Goal: Task Accomplishment & Management: Contribute content

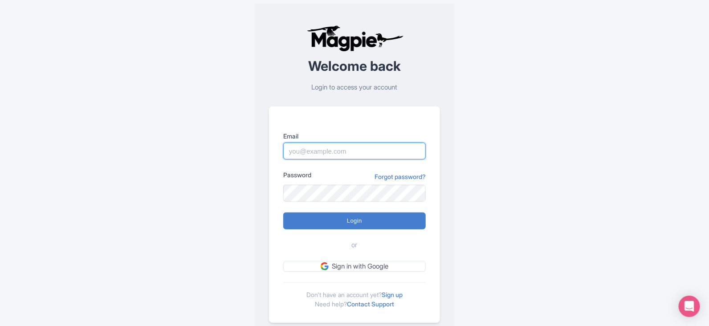
click at [359, 153] on input "Email" at bounding box center [354, 151] width 143 height 17
type input "imshanmohamed@gmail.com"
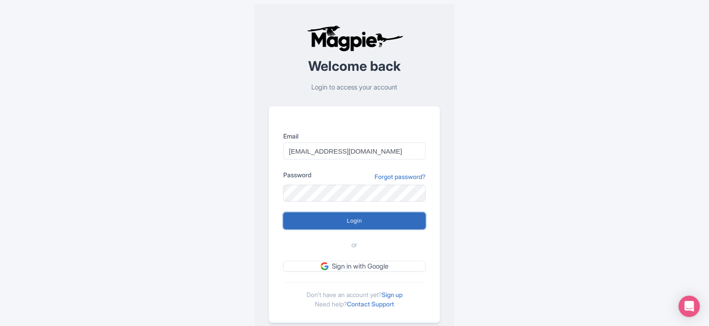
click at [360, 224] on input "Login" at bounding box center [354, 221] width 143 height 17
type input "Logging in..."
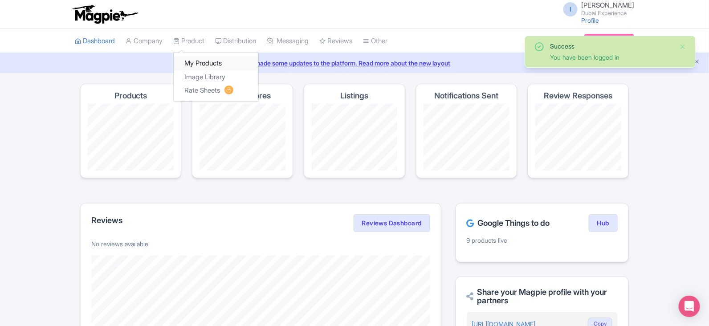
click at [196, 60] on link "My Products" at bounding box center [216, 64] width 85 height 14
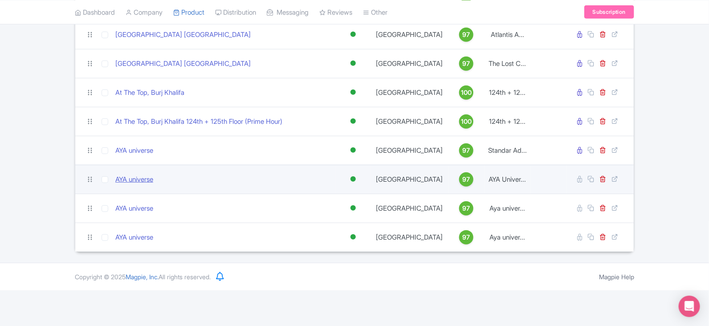
scroll to position [262, 0]
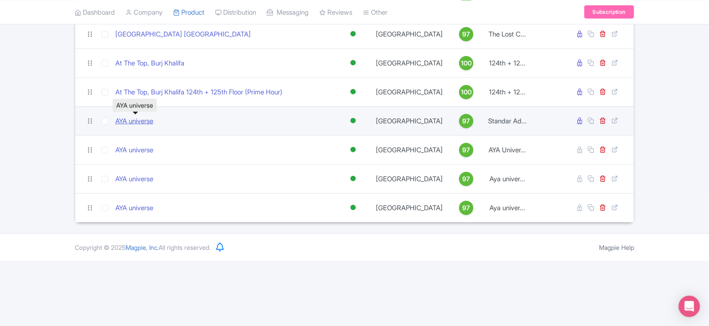
click at [138, 121] on link "AYA universe" at bounding box center [134, 121] width 38 height 10
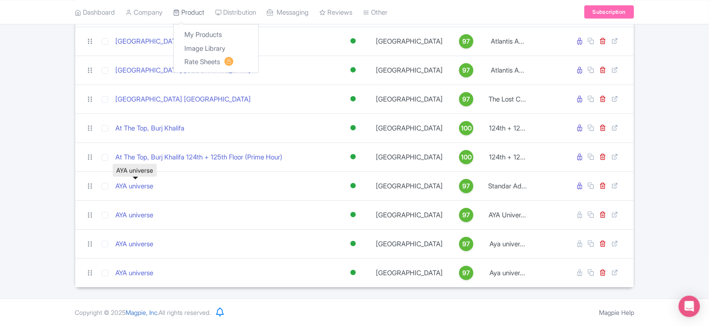
scroll to position [195, 0]
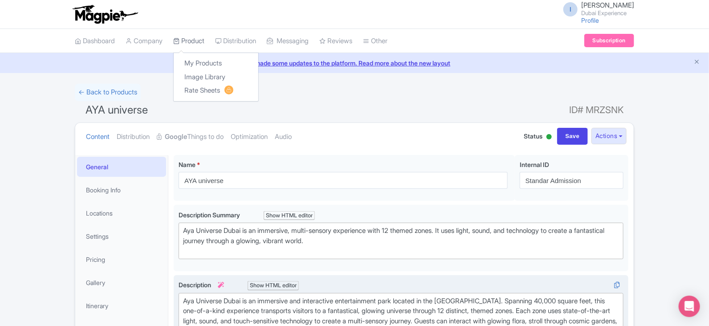
click at [180, 40] on icon at bounding box center [176, 41] width 6 height 6
click at [188, 62] on link "My Products" at bounding box center [216, 64] width 85 height 14
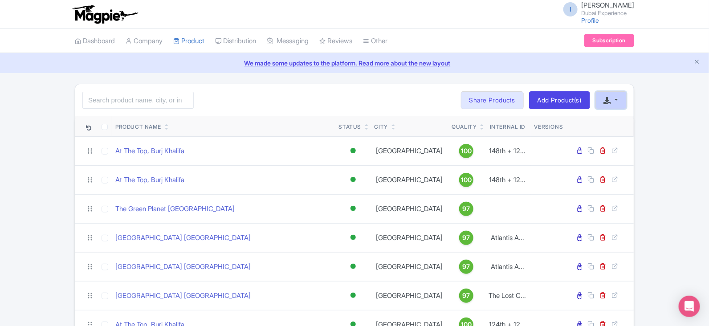
click at [619, 106] on button "button" at bounding box center [611, 100] width 31 height 18
click at [577, 126] on link "Start with blank product" at bounding box center [548, 126] width 112 height 14
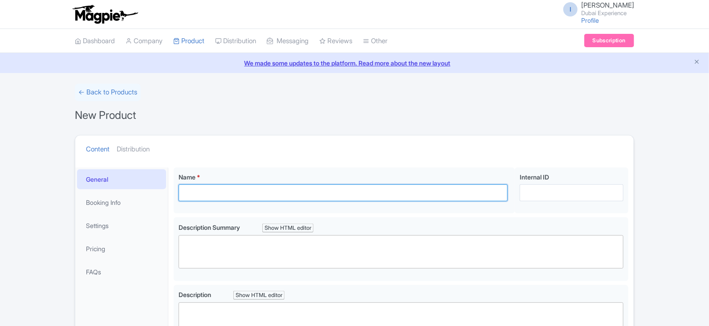
click at [227, 196] on input "Name *" at bounding box center [343, 192] width 329 height 17
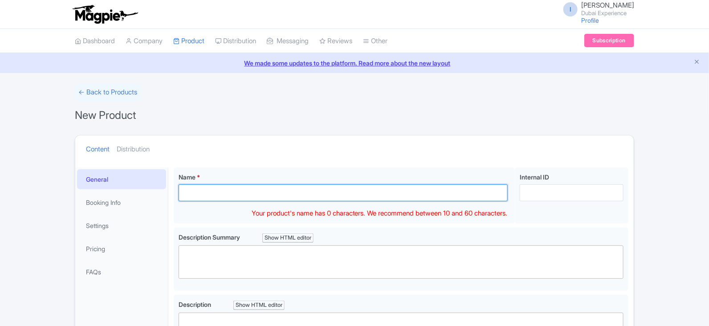
click at [227, 196] on input "Name *" at bounding box center [343, 192] width 329 height 17
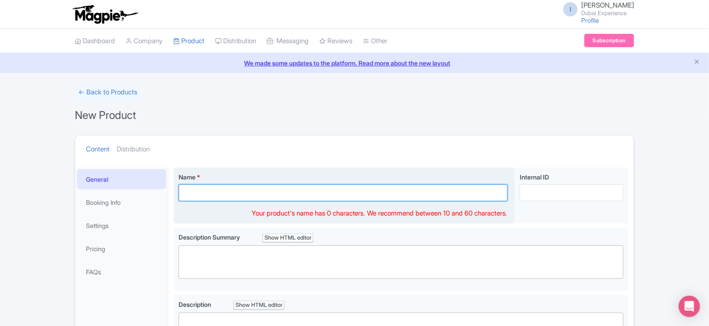
click at [277, 186] on input "Name *" at bounding box center [343, 192] width 329 height 17
paste input "GREEN-PLANET Green Planet Dubai Ticket"
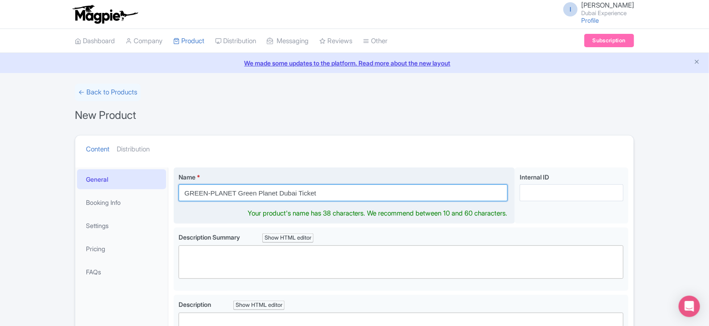
click at [213, 195] on input "GREEN-PLANET Green Planet Dubai Ticket" at bounding box center [343, 192] width 329 height 17
click at [315, 191] on input "GREEN-PLANET Green Planet Dubai Ticket" at bounding box center [343, 192] width 329 height 17
drag, startPoint x: 315, startPoint y: 191, endPoint x: 276, endPoint y: 190, distance: 38.8
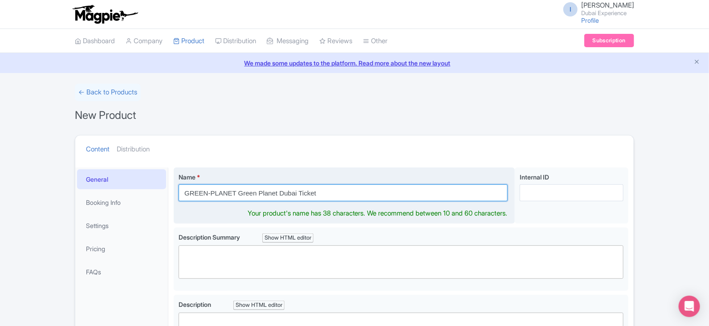
click at [275, 190] on input "GREEN-PLANET Green Planet Dubai Ticket" at bounding box center [343, 192] width 329 height 17
click at [334, 191] on input "GREEN-PLANET Green Planet Dubai Ticket" at bounding box center [343, 192] width 329 height 17
drag, startPoint x: 334, startPoint y: 191, endPoint x: 252, endPoint y: 192, distance: 81.5
click at [252, 192] on input "GREEN-PLANET Green Planet Dubai Ticket" at bounding box center [343, 192] width 329 height 17
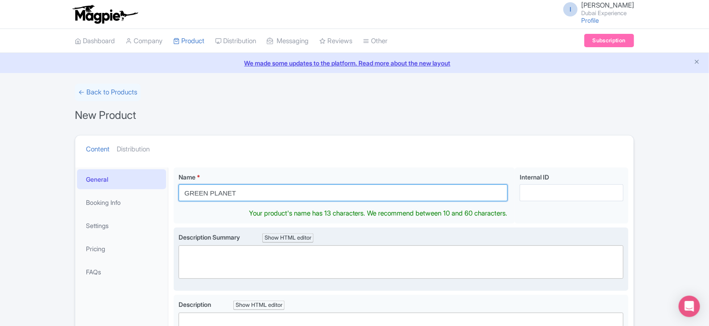
type input "GREEN PLANET"
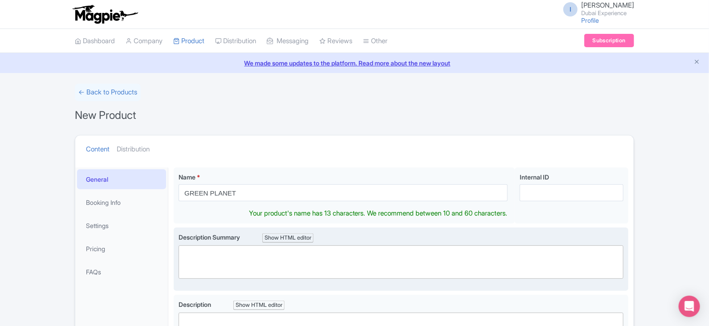
click at [253, 266] on trix-editor at bounding box center [401, 262] width 445 height 33
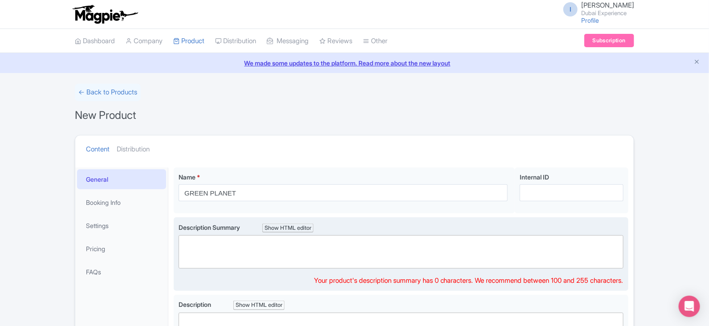
paste trix-editor "<div>&nbsp;The Green Planet is an indoor tropical rainforest in [GEOGRAPHIC_DAT…"
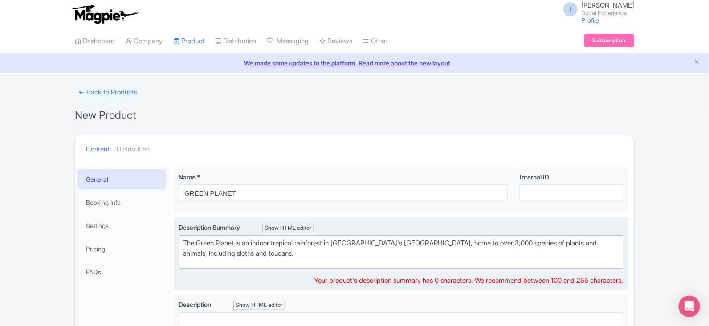
type trix-editor "<div>&nbsp;The Green Planet is an indoor tropical rainforest in [GEOGRAPHIC_DAT…"
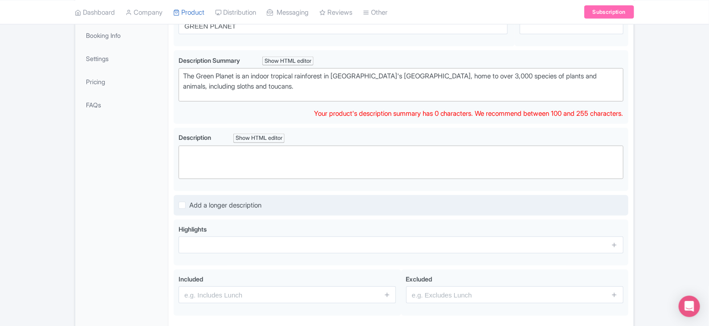
click at [347, 184] on div "Name * GREEN PLANET Your product's name has 13 characters. We recommend between…" at bounding box center [401, 159] width 455 height 319
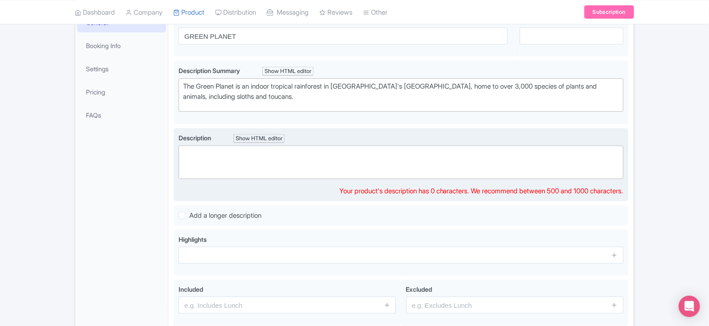
click at [348, 170] on trix-editor at bounding box center [401, 162] width 445 height 33
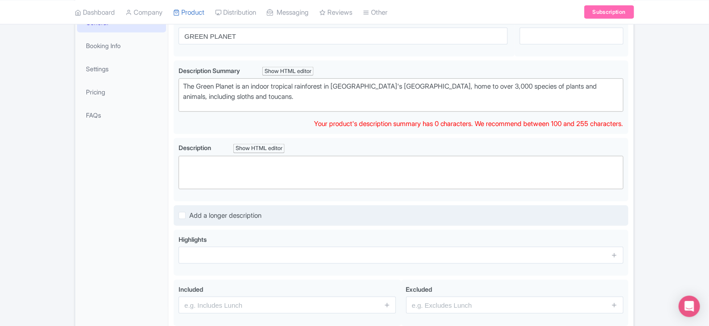
scroll to position [167, 0]
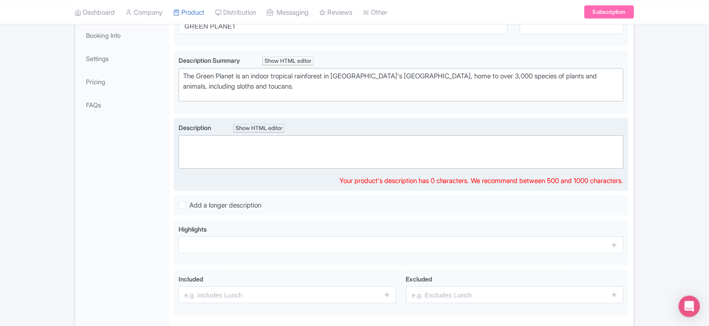
click at [495, 173] on div "Description Show HTML editor Bold Italic Strikethrough Link Heading Quote Code …" at bounding box center [401, 154] width 445 height 63
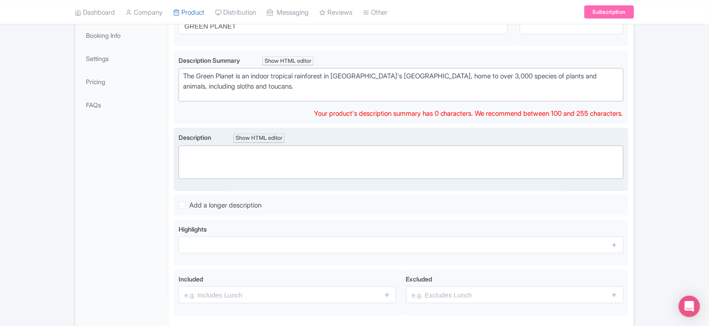
scroll to position [177, 0]
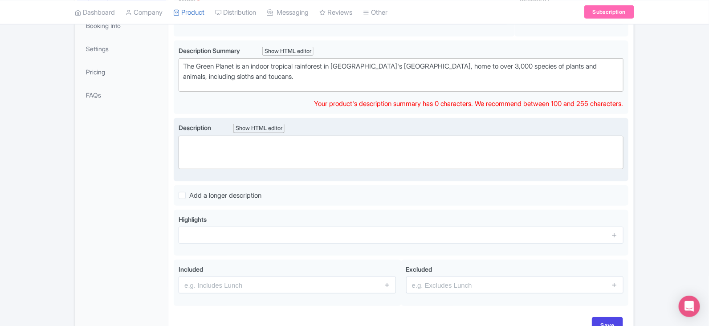
paste trix-editor "<lor><ip><do><si><am>Con Adipi Elitse do ei tempor incididu utlaboreet dolorem …"
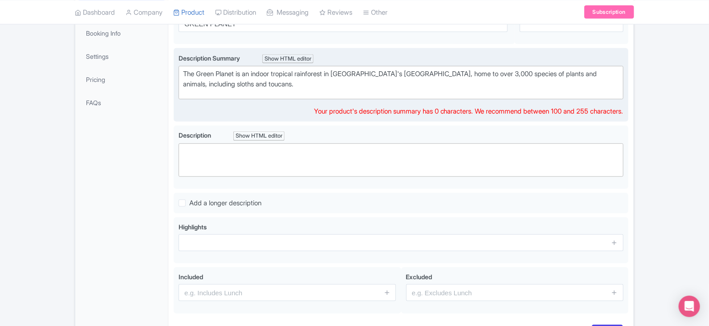
scroll to position [120, 0]
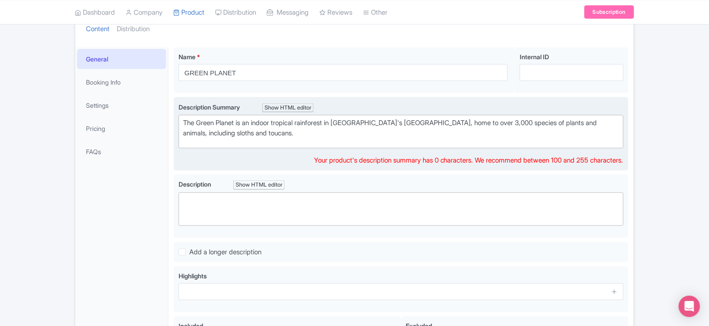
click at [363, 139] on trix-editor "The Green Planet is an indoor tropical rainforest in [GEOGRAPHIC_DATA]'s [GEOGR…" at bounding box center [401, 131] width 445 height 33
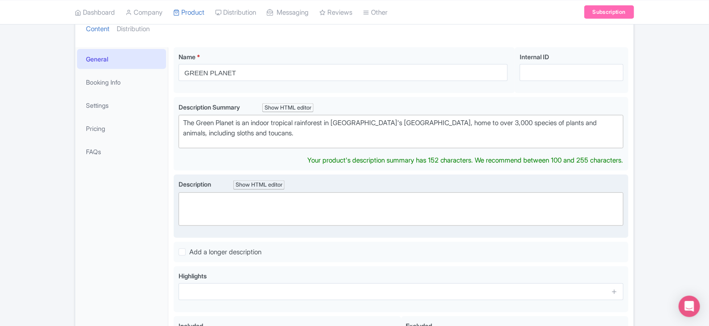
click at [362, 188] on div "Description Show HTML editor Bold Italic Strikethrough Link Heading Quote Code …" at bounding box center [401, 203] width 445 height 46
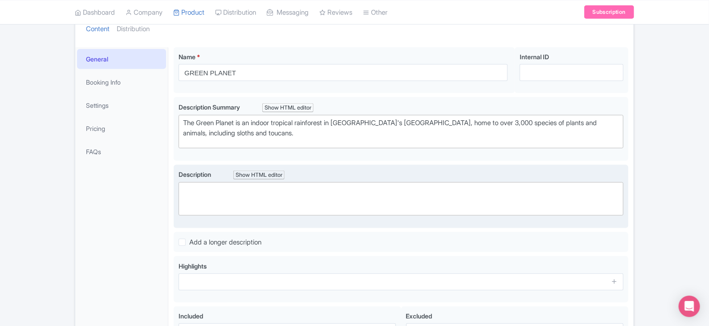
click at [362, 203] on trix-editor at bounding box center [401, 198] width 445 height 33
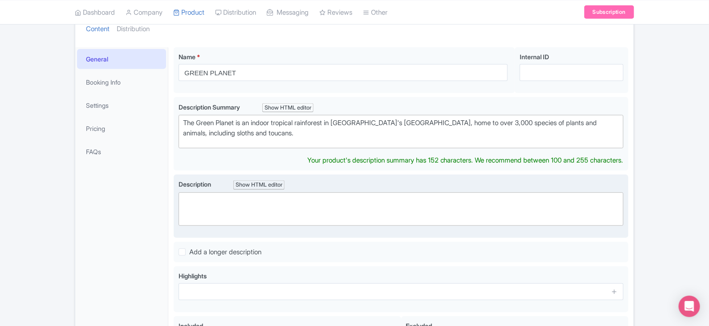
scroll to position [130, 0]
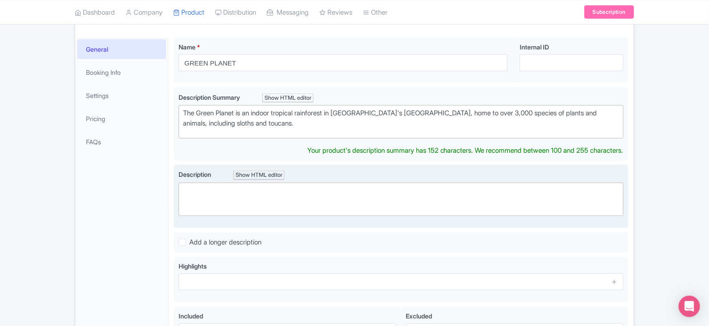
paste trix-editor "<lor><ip><do><si><am>Con Adipi Elitse do ei tempor incididu utlaboreet dolorem …"
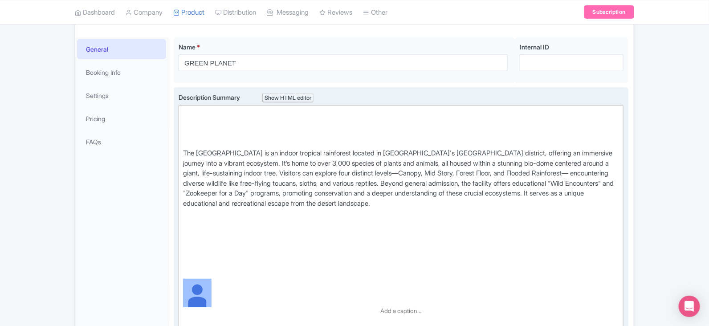
click at [263, 259] on div "The [GEOGRAPHIC_DATA] is an indoor tropical rainforest located in [GEOGRAPHIC_D…" at bounding box center [401, 193] width 436 height 171
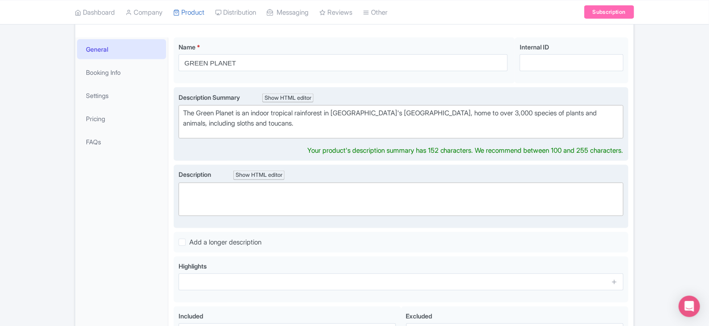
scroll to position [140, 0]
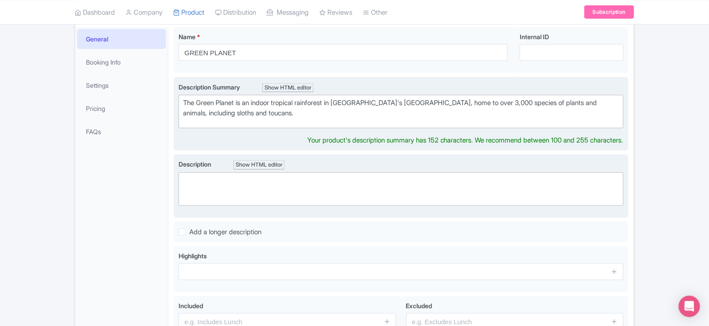
click at [380, 199] on trix-editor at bounding box center [401, 188] width 445 height 33
paste trix-editor "<lor><ip><do><si><am>Con Adipi Elitse do ei tempor incididu utlaboreet dolorem …"
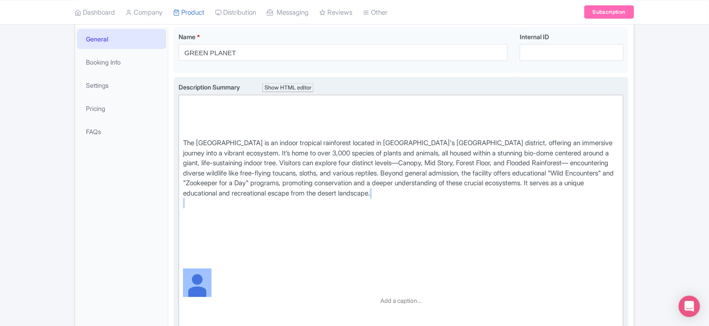
click at [318, 198] on div "The [GEOGRAPHIC_DATA] is an indoor tropical rainforest located in [GEOGRAPHIC_D…" at bounding box center [401, 183] width 436 height 171
type trix-editor "<div>&nbsp;The Green Planet is an indoor tropical rainforest in [GEOGRAPHIC_DAT…"
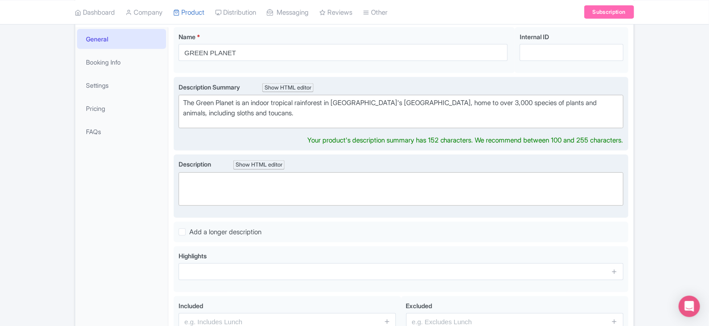
click at [303, 177] on trix-editor at bounding box center [401, 188] width 445 height 33
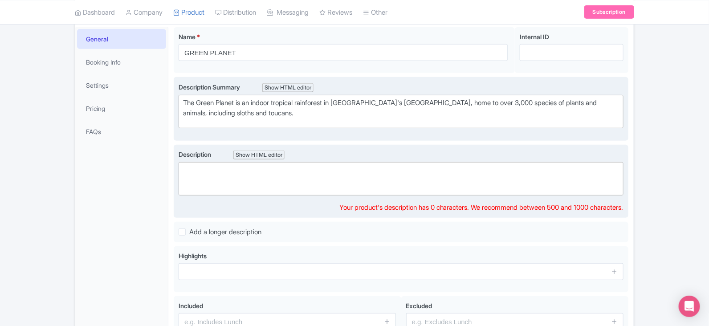
paste trix-editor "<div>&nbsp;The Green Planet is an indoor tropical rainforest located in [GEOGRA…"
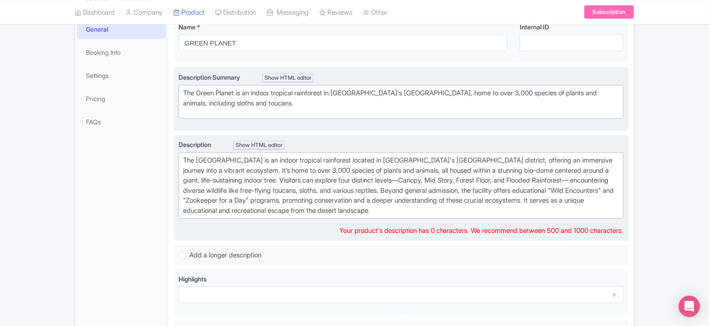
click at [457, 211] on div "The [GEOGRAPHIC_DATA] is an indoor tropical rainforest located in [GEOGRAPHIC_D…" at bounding box center [401, 185] width 436 height 60
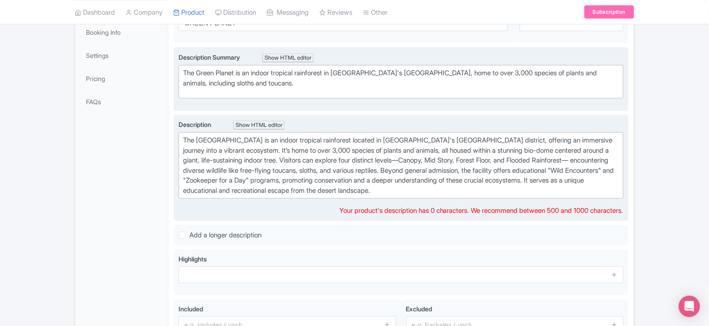
click at [459, 192] on div "The [GEOGRAPHIC_DATA] is an indoor tropical rainforest located in [GEOGRAPHIC_D…" at bounding box center [401, 165] width 436 height 60
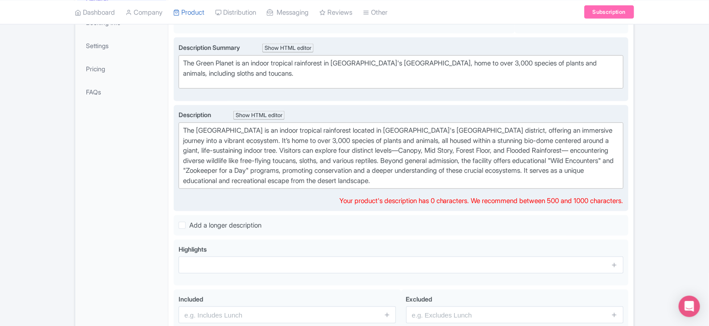
scroll to position [190, 0]
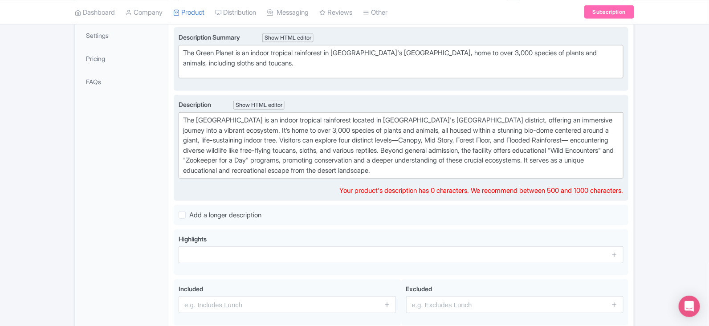
click at [454, 168] on div "The [GEOGRAPHIC_DATA] is an indoor tropical rainforest located in [GEOGRAPHIC_D…" at bounding box center [401, 145] width 436 height 60
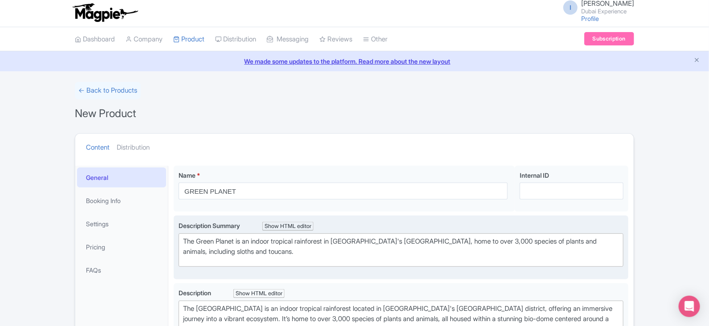
scroll to position [0, 0]
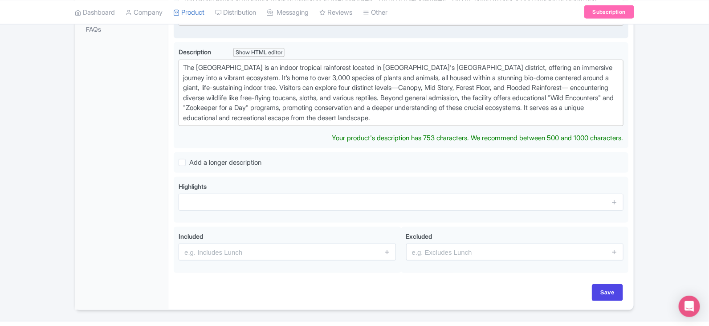
click at [482, 123] on trix-editor "The [GEOGRAPHIC_DATA] is an indoor tropical rainforest located in [GEOGRAPHIC_D…" at bounding box center [401, 93] width 445 height 66
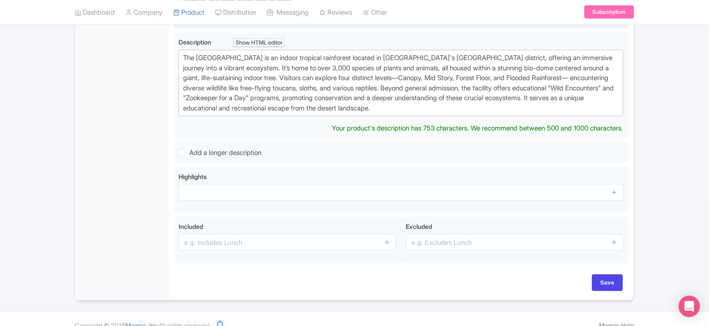
scroll to position [263, 0]
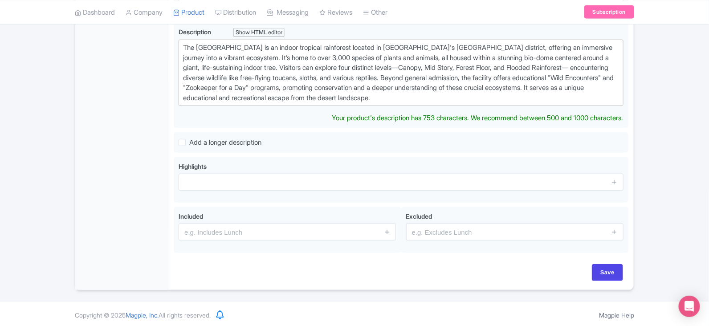
click at [464, 94] on div "The [GEOGRAPHIC_DATA] is an indoor tropical rainforest located in [GEOGRAPHIC_D…" at bounding box center [401, 73] width 436 height 60
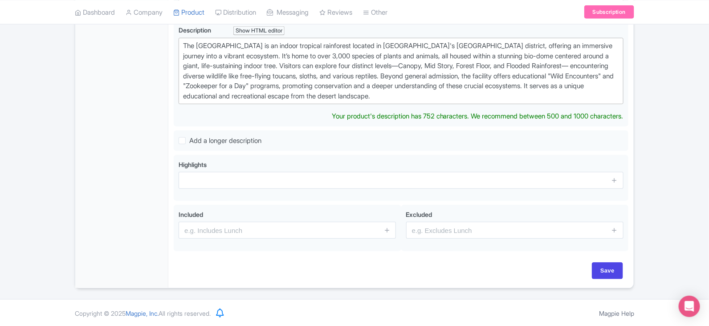
type trix-editor "<div>The Green Planet is an indoor tropical rainforest located in [GEOGRAPHIC_D…"
drag, startPoint x: 464, startPoint y: 94, endPoint x: 491, endPoint y: 97, distance: 26.9
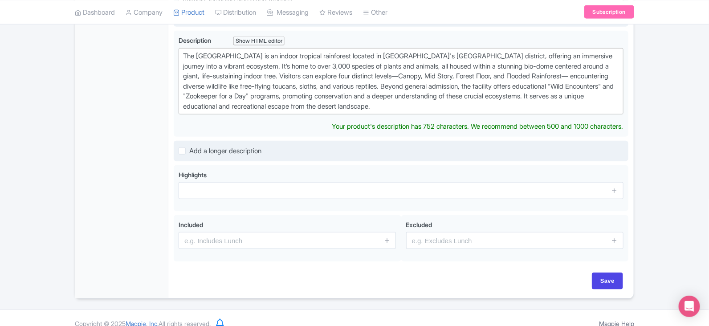
click at [478, 146] on div "Add a longer description" at bounding box center [401, 151] width 445 height 10
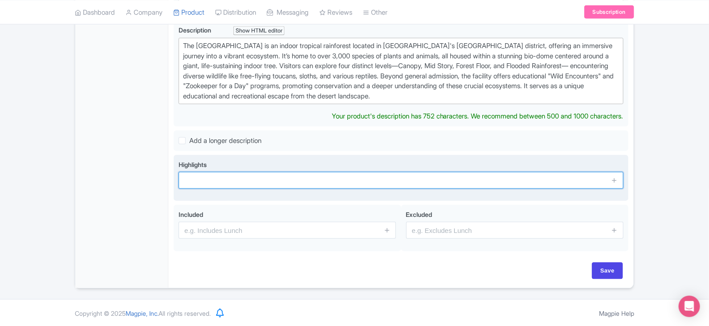
scroll to position [254, 0]
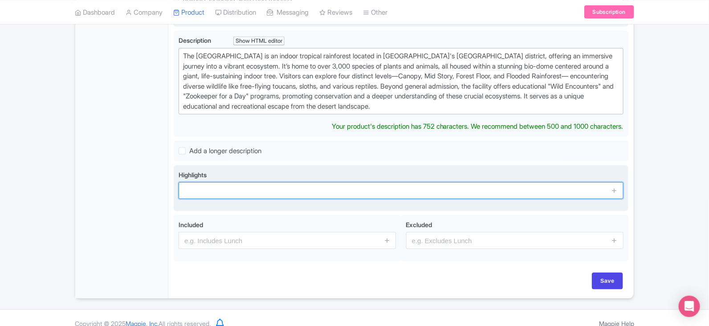
click at [232, 183] on input "text" at bounding box center [401, 190] width 445 height 17
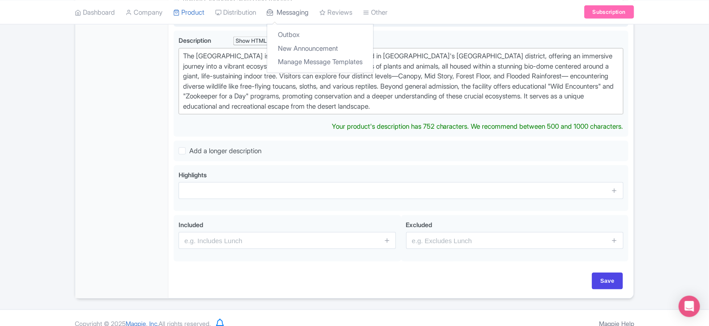
scroll to position [265, 0]
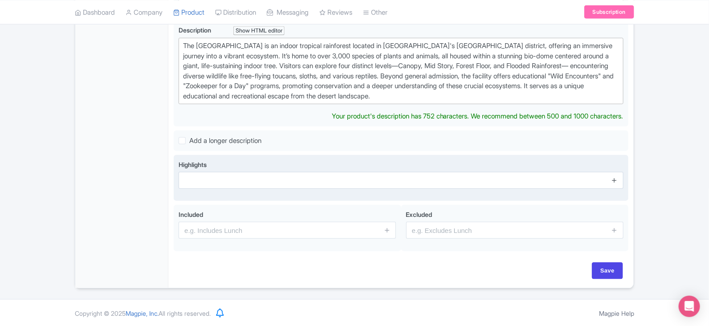
click at [618, 180] on icon at bounding box center [614, 180] width 7 height 7
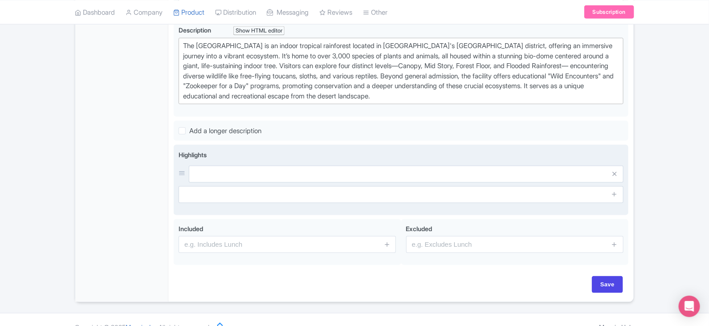
click at [616, 196] on span at bounding box center [615, 194] width 18 height 17
click at [616, 195] on icon at bounding box center [614, 194] width 7 height 7
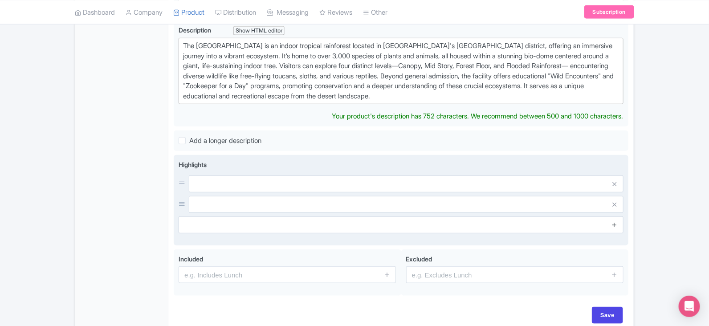
click at [615, 224] on div "Highlights" at bounding box center [401, 200] width 445 height 81
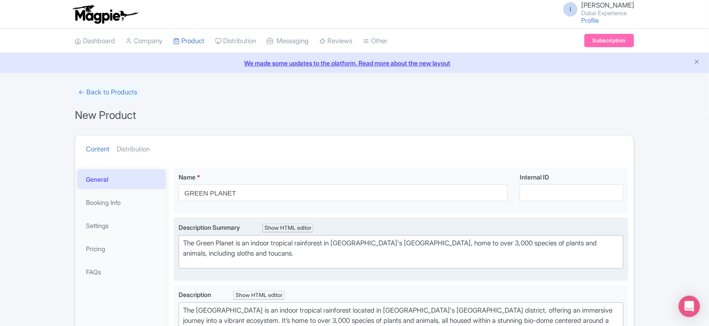
scroll to position [0, 0]
drag, startPoint x: 452, startPoint y: 145, endPoint x: 447, endPoint y: 108, distance: 37.2
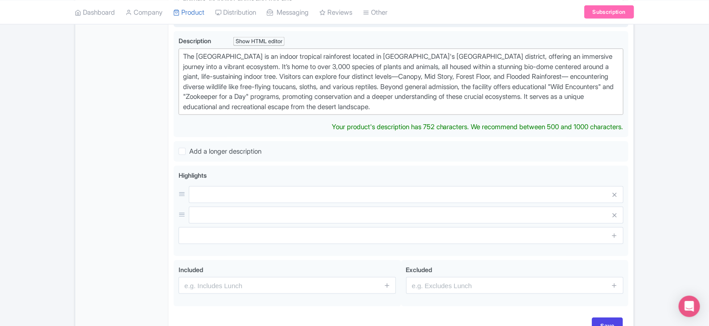
scroll to position [309, 0]
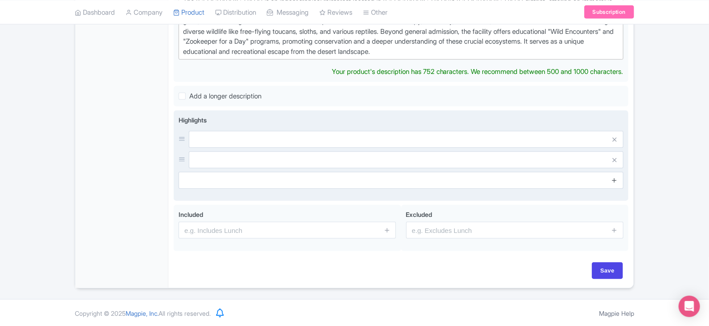
click at [614, 177] on icon at bounding box center [614, 180] width 7 height 7
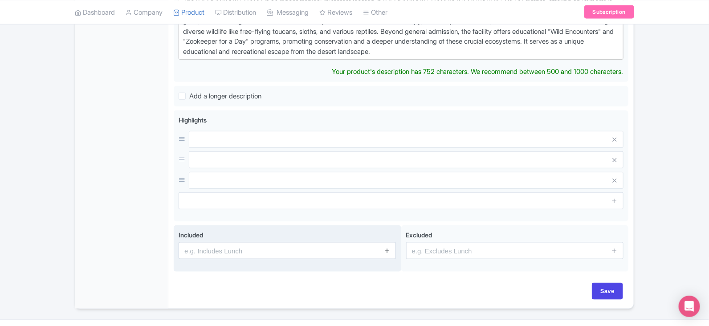
click at [385, 250] on div "Included" at bounding box center [288, 248] width 228 height 46
click at [386, 253] on icon at bounding box center [387, 250] width 7 height 7
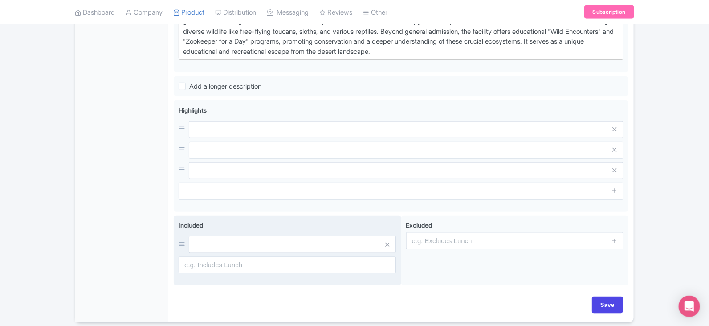
click at [386, 271] on span at bounding box center [387, 265] width 18 height 17
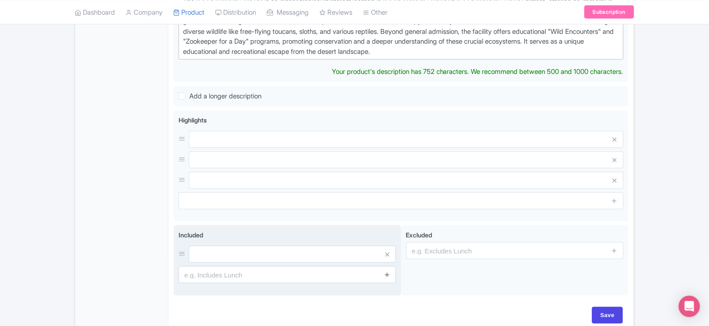
click at [386, 274] on div "Included" at bounding box center [288, 260] width 228 height 70
click at [389, 267] on span at bounding box center [387, 274] width 18 height 17
click at [388, 267] on span at bounding box center [387, 274] width 18 height 17
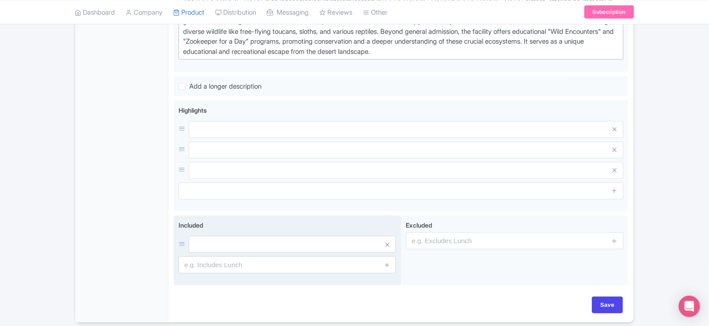
click at [388, 274] on div "Included" at bounding box center [288, 251] width 228 height 70
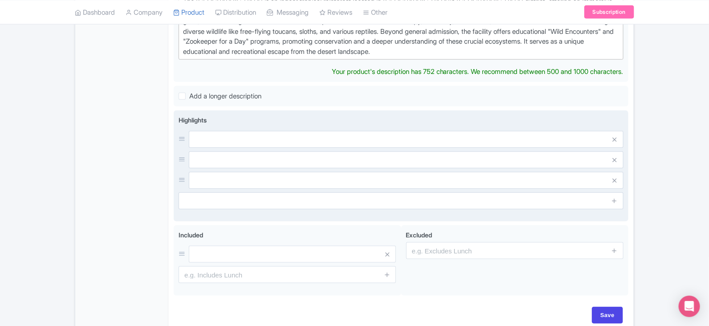
click at [441, 189] on div "Highlights" at bounding box center [401, 162] width 445 height 94
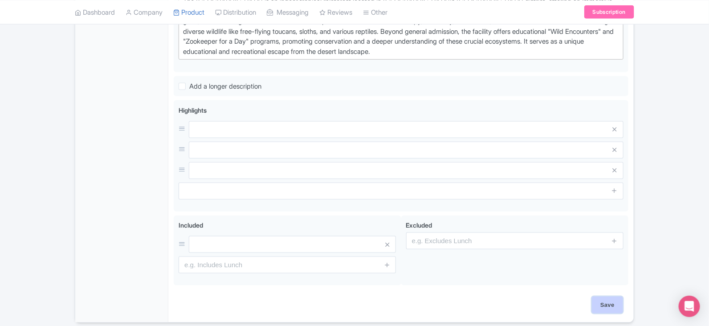
click at [610, 317] on div "Save" at bounding box center [401, 310] width 455 height 26
click at [614, 305] on div "Name * GREEN PLANET Your product's name has 13 characters. We recommend between…" at bounding box center [401, 88] width 466 height 470
click at [614, 308] on input "Save" at bounding box center [607, 305] width 31 height 17
type input "Saving..."
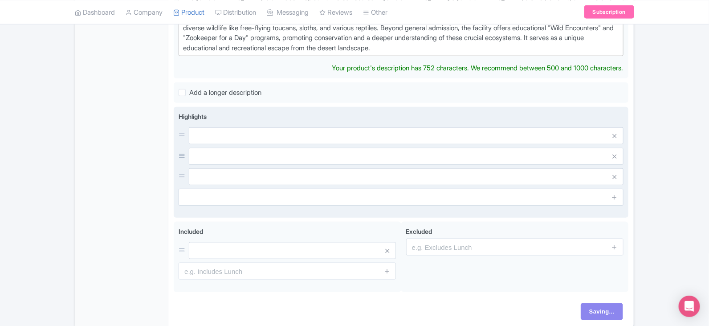
scroll to position [354, 0]
